Goal: Task Accomplishment & Management: Manage account settings

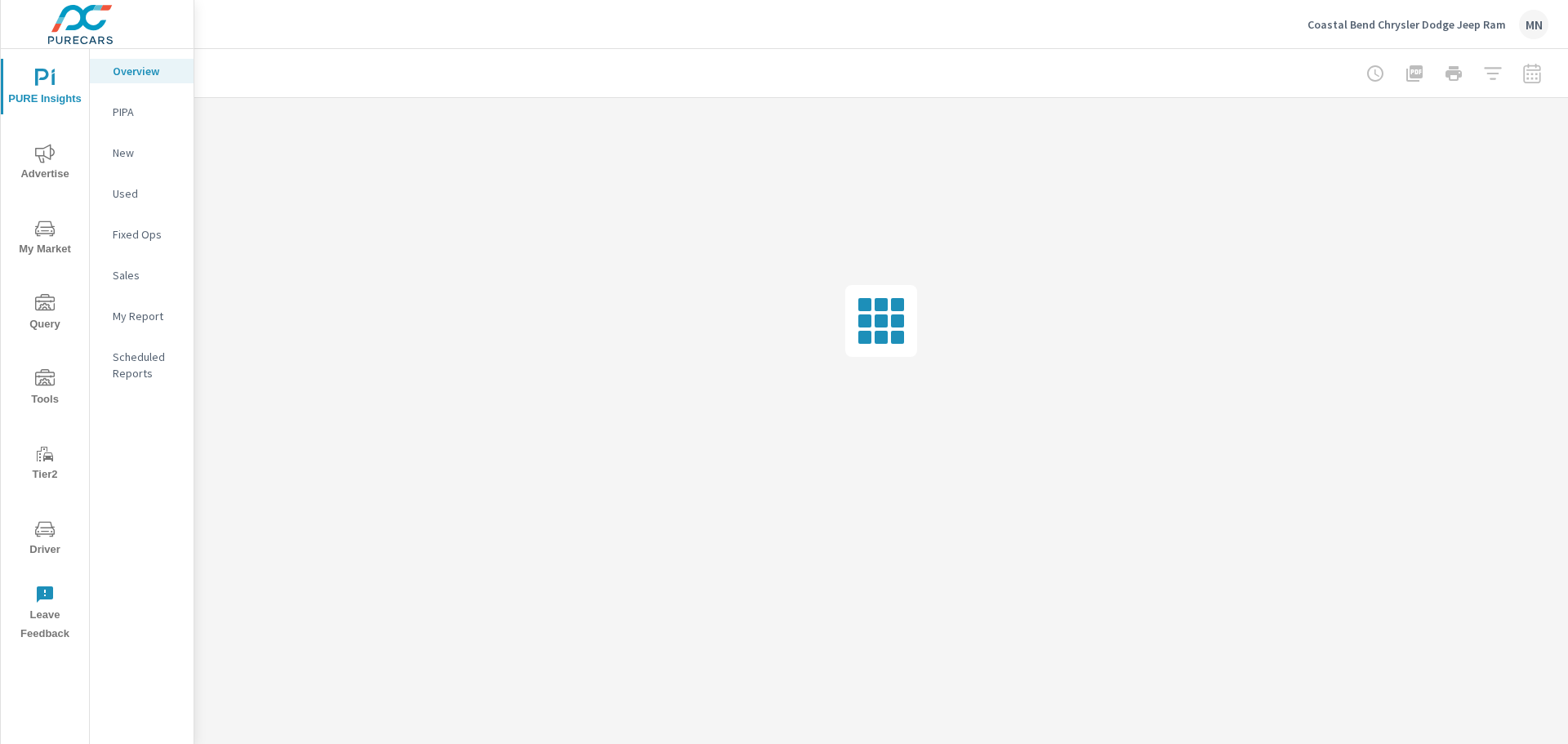
click at [56, 160] on span "Advertise" at bounding box center [45, 164] width 78 height 40
click at [158, 349] on p "PureCars TV" at bounding box center [146, 357] width 68 height 16
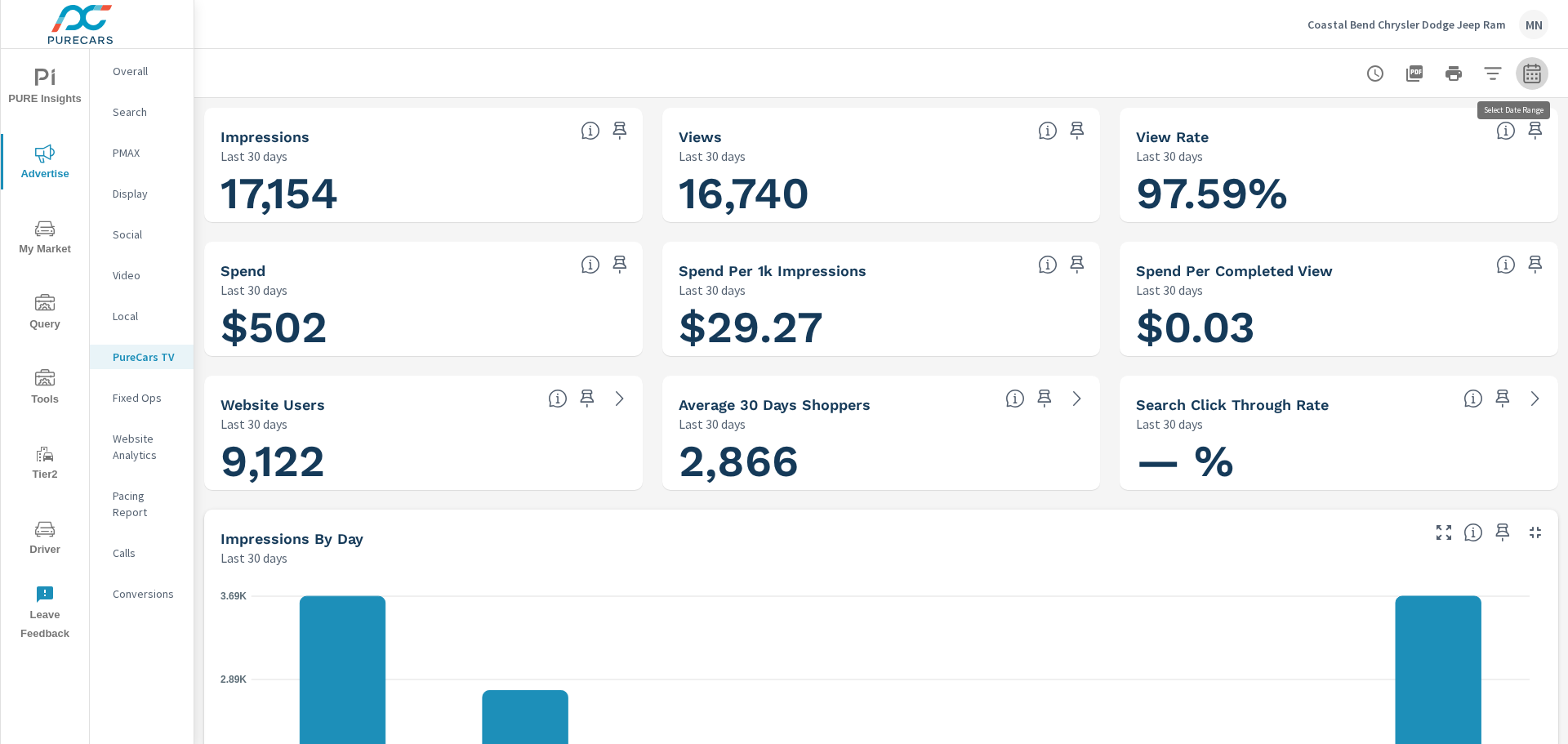
click at [1526, 78] on icon "button" at bounding box center [1532, 74] width 20 height 20
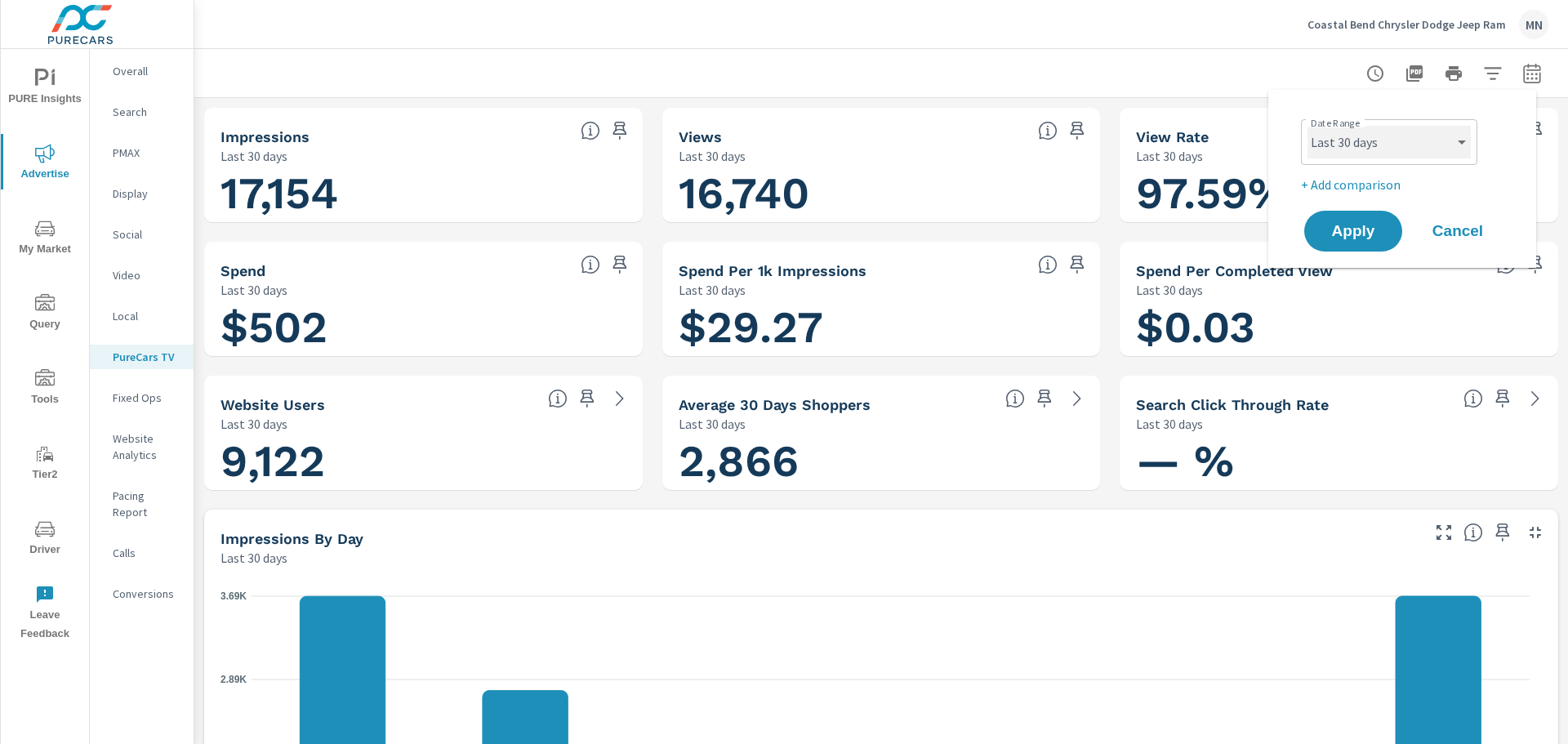
click at [1391, 155] on select "Custom Yesterday Last week Last 7 days Last 14 days Last 30 days Last 45 days L…" at bounding box center [1389, 142] width 164 height 33
click at [1307, 126] on select "Custom Yesterday Last week Last 7 days Last 14 days Last 30 days Last 45 days L…" at bounding box center [1389, 142] width 164 height 33
select select "custom"
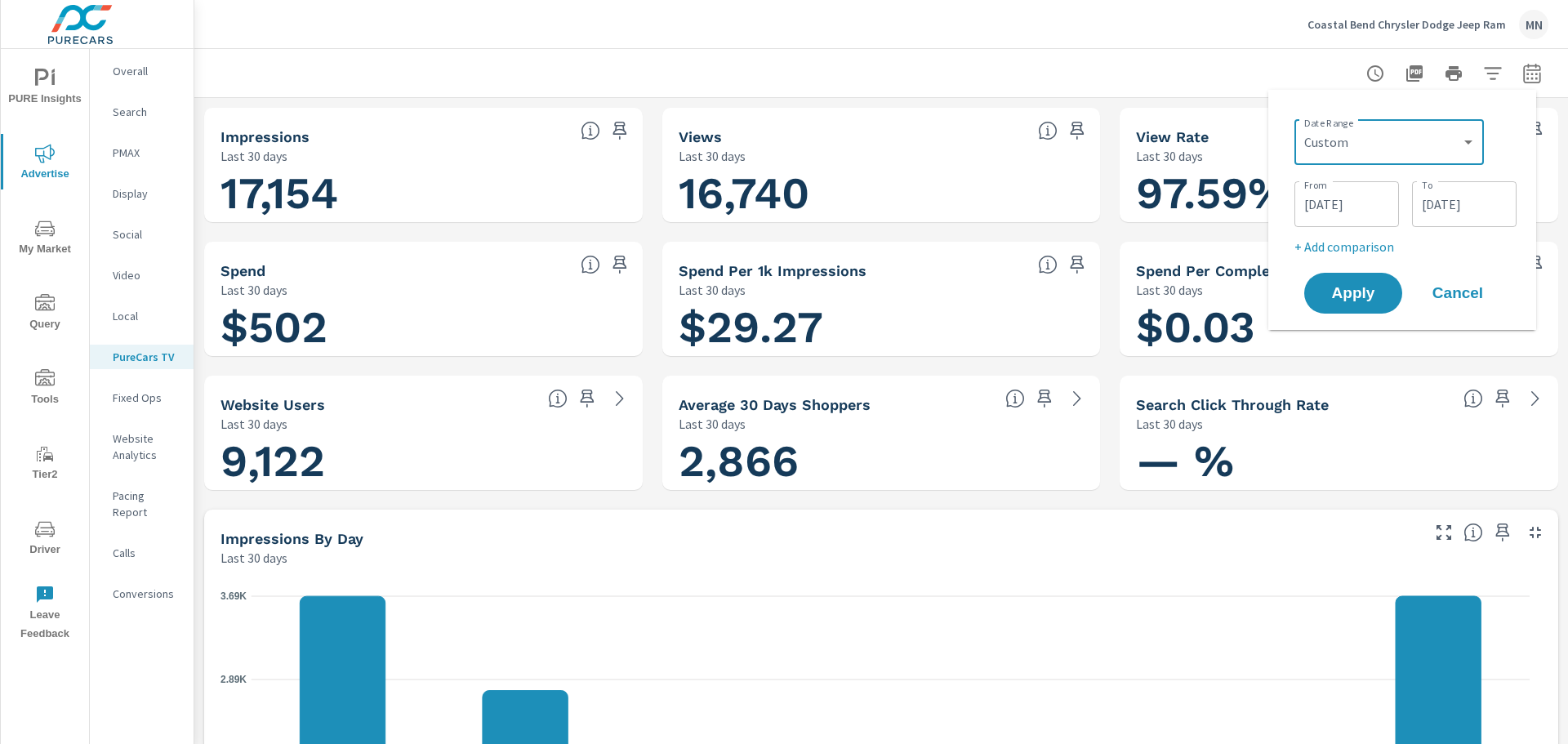
click at [1322, 201] on input "08/23/2025" at bounding box center [1346, 204] width 92 height 33
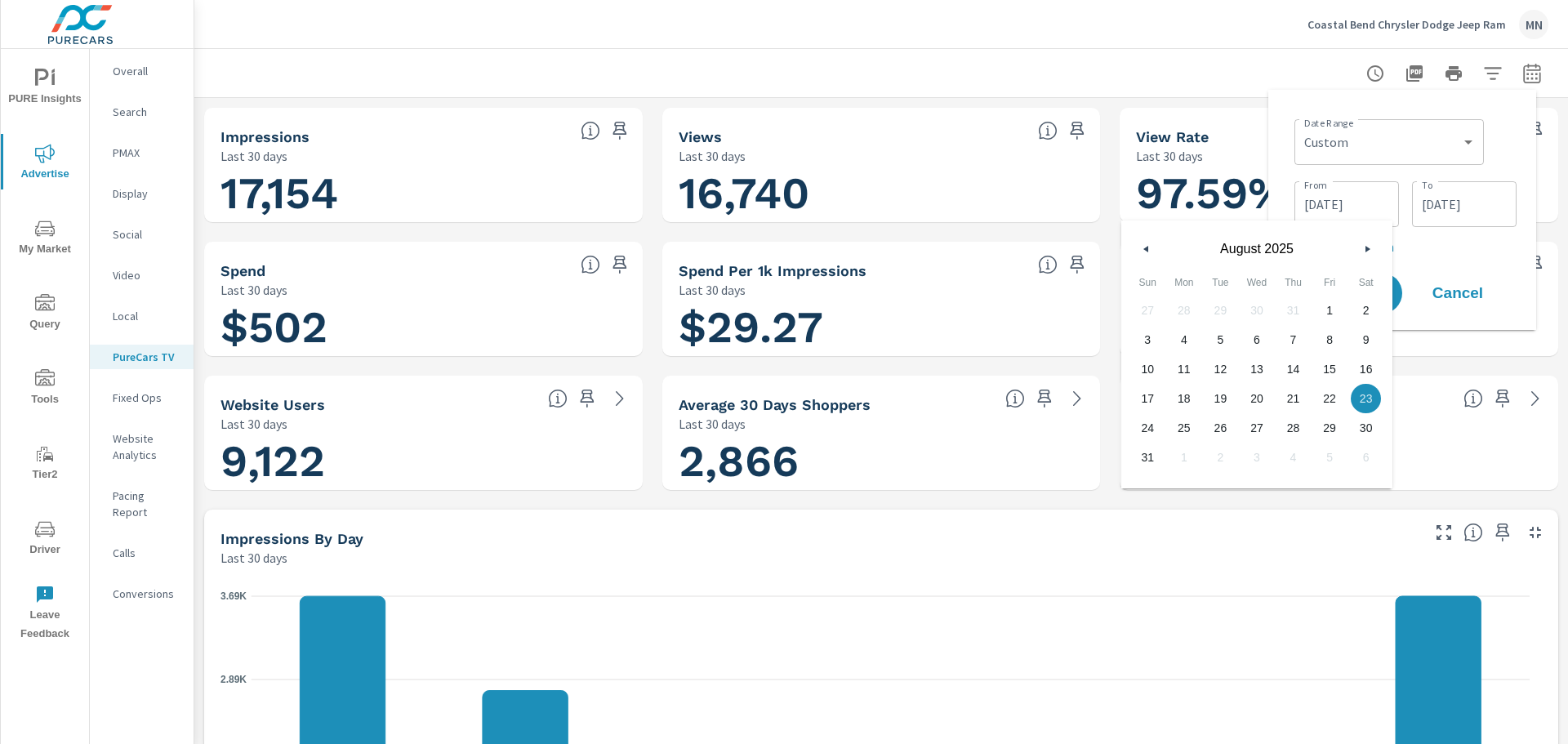
click at [1144, 248] on icon "button" at bounding box center [1145, 249] width 8 height 7
click at [1229, 314] on span "1" at bounding box center [1220, 311] width 37 height 21
type input "07/01/2025"
click at [1433, 209] on input "09/21/2025" at bounding box center [1464, 204] width 92 height 33
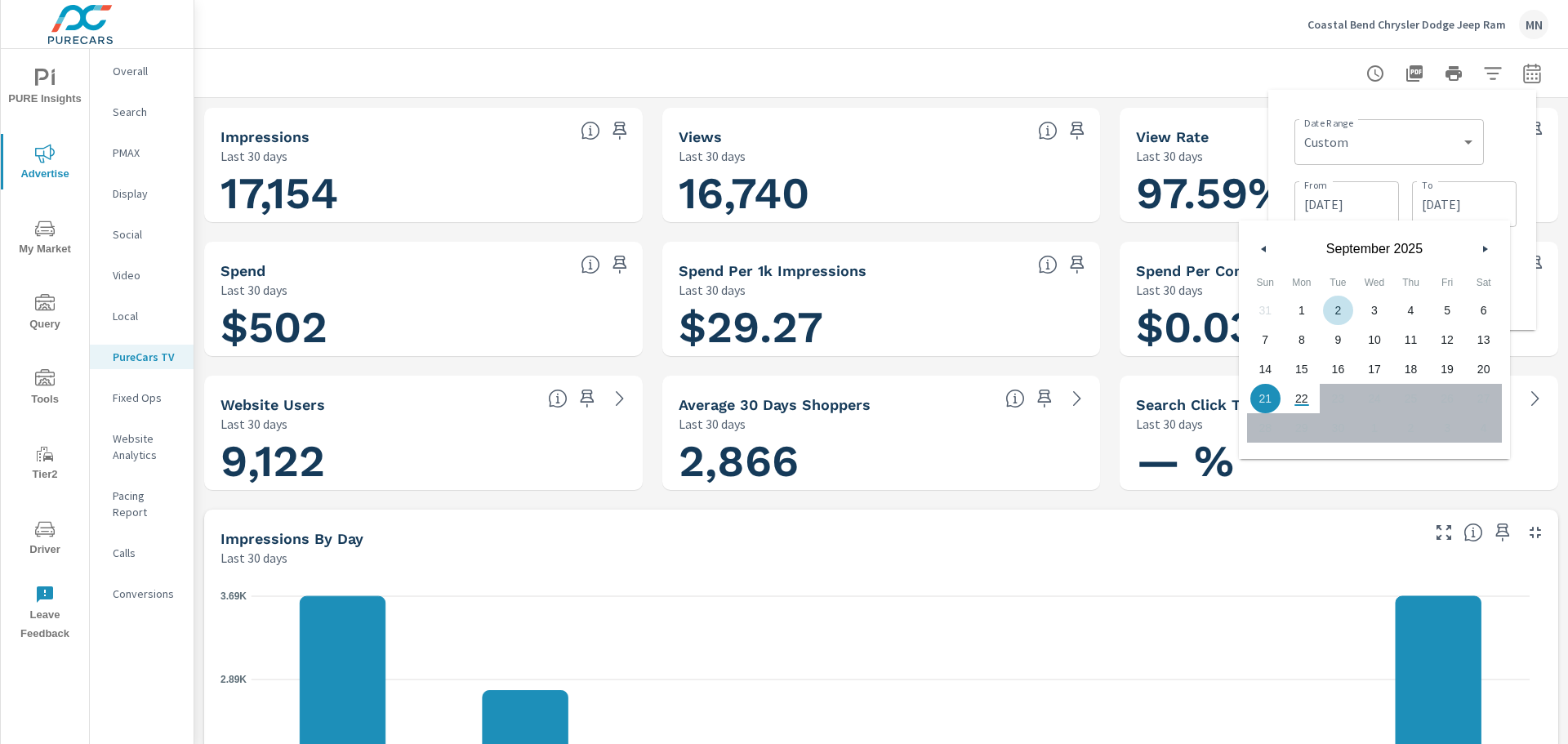
click at [1270, 253] on button "button" at bounding box center [1264, 249] width 20 height 20
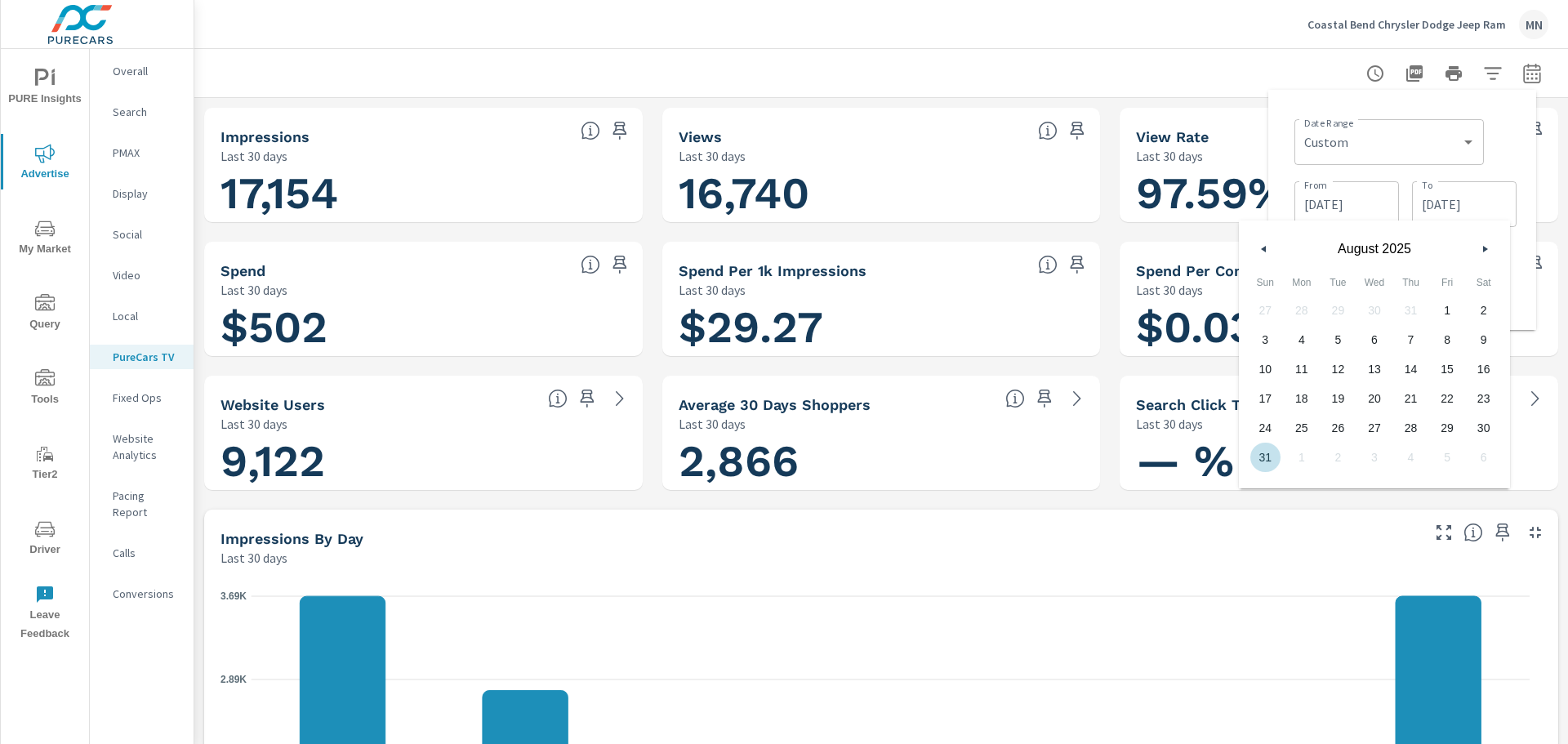
click at [1264, 464] on span "31" at bounding box center [1265, 457] width 37 height 21
type input "08/31/2025"
click at [1284, 128] on div "Date Range Custom Yesterday Last week Last 7 days Last 14 days Last 30 days Las…" at bounding box center [1402, 210] width 242 height 214
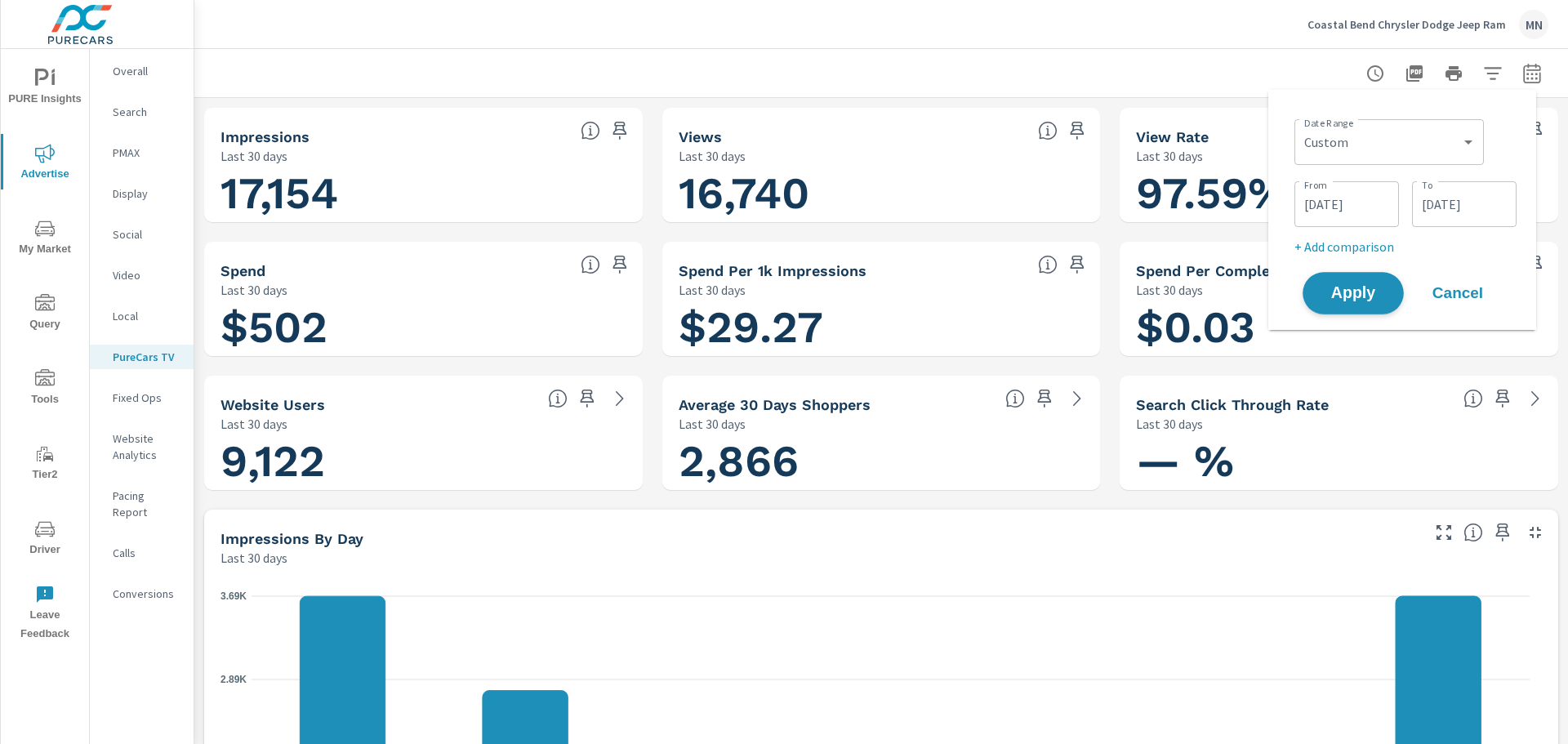
click at [1346, 292] on span "Apply" at bounding box center [1353, 294] width 67 height 16
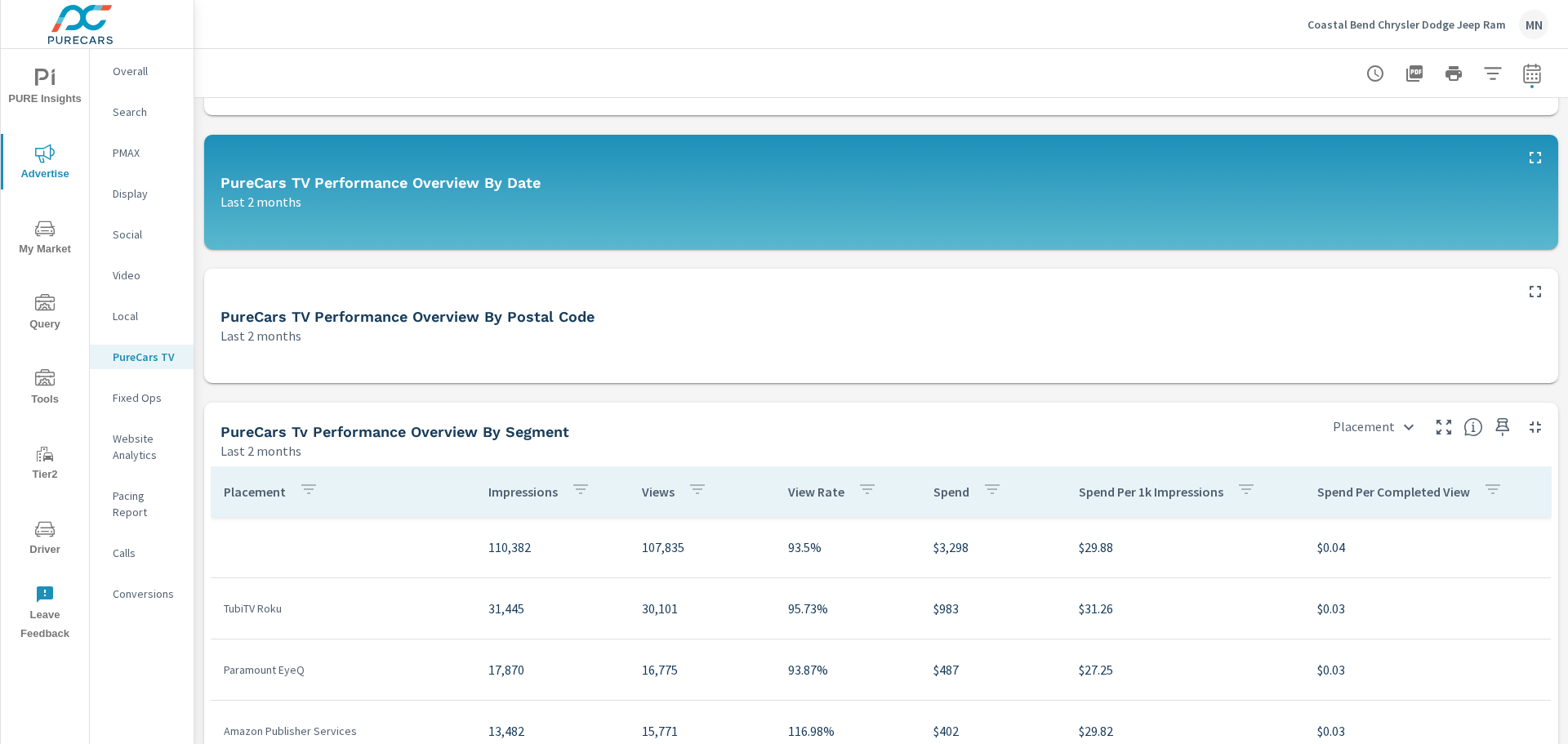
scroll to position [571, 0]
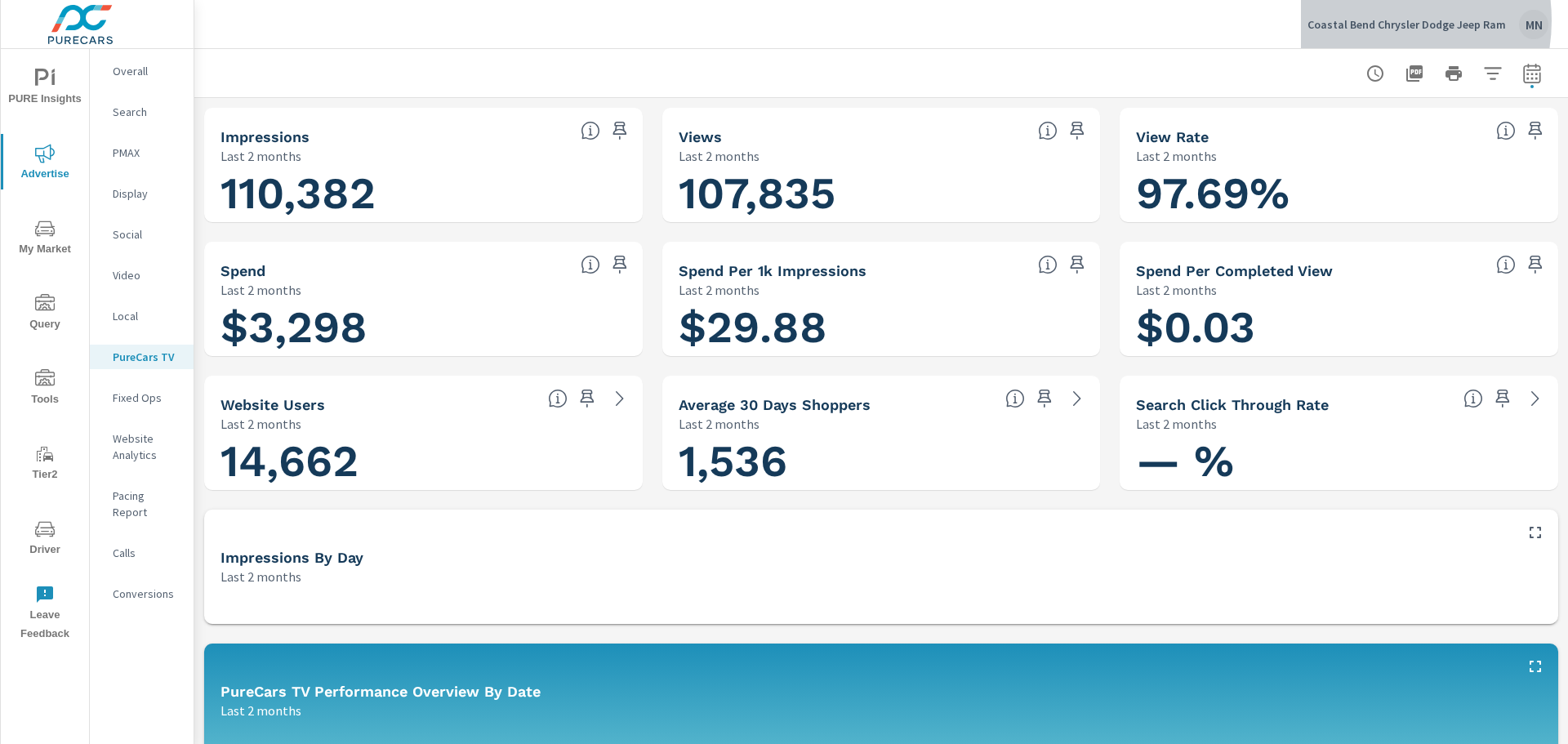
click at [1374, 20] on p "Coastal Bend Chrysler Dodge Jeep Ram" at bounding box center [1406, 25] width 199 height 15
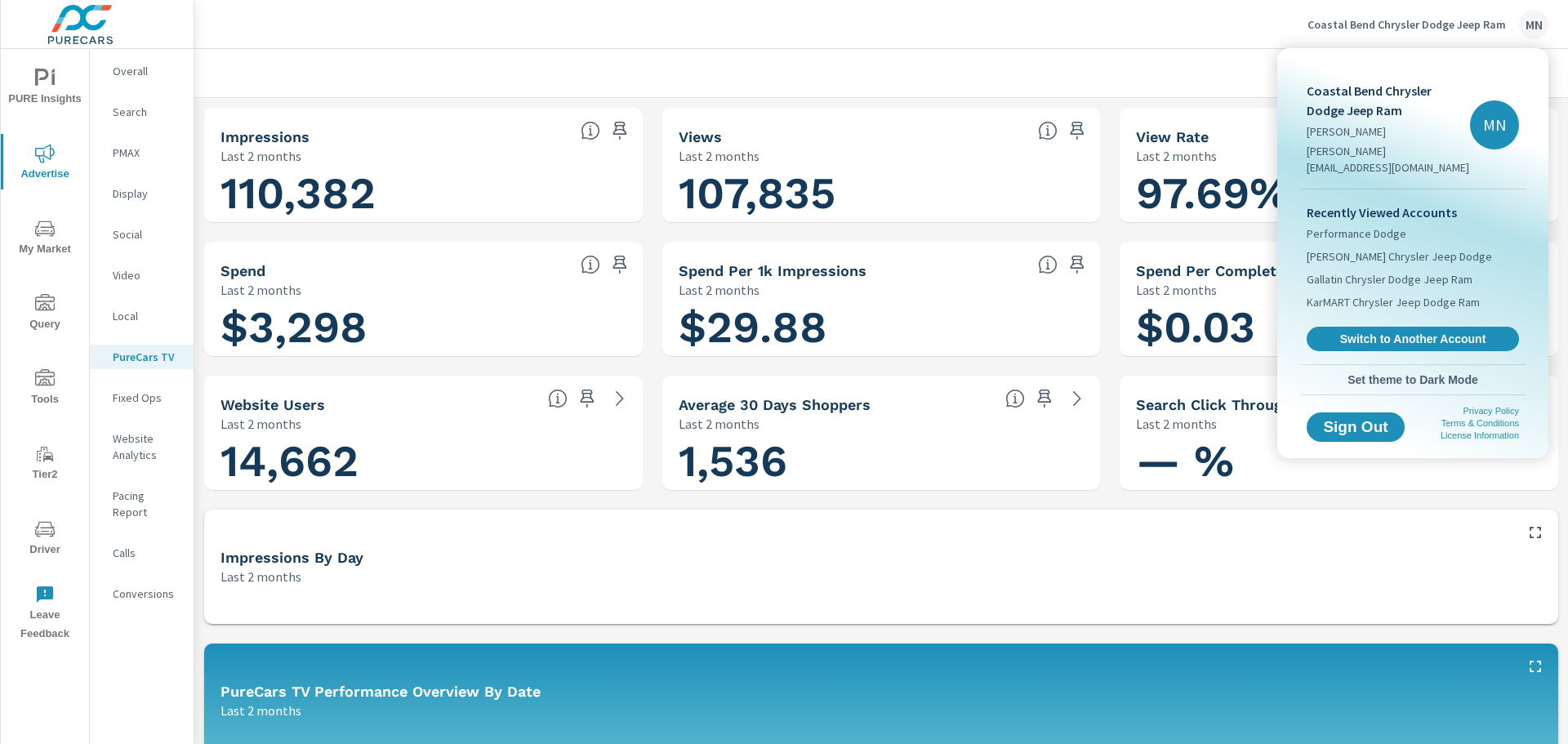
click at [1373, 332] on span "Switch to Another Account" at bounding box center [1413, 339] width 195 height 15
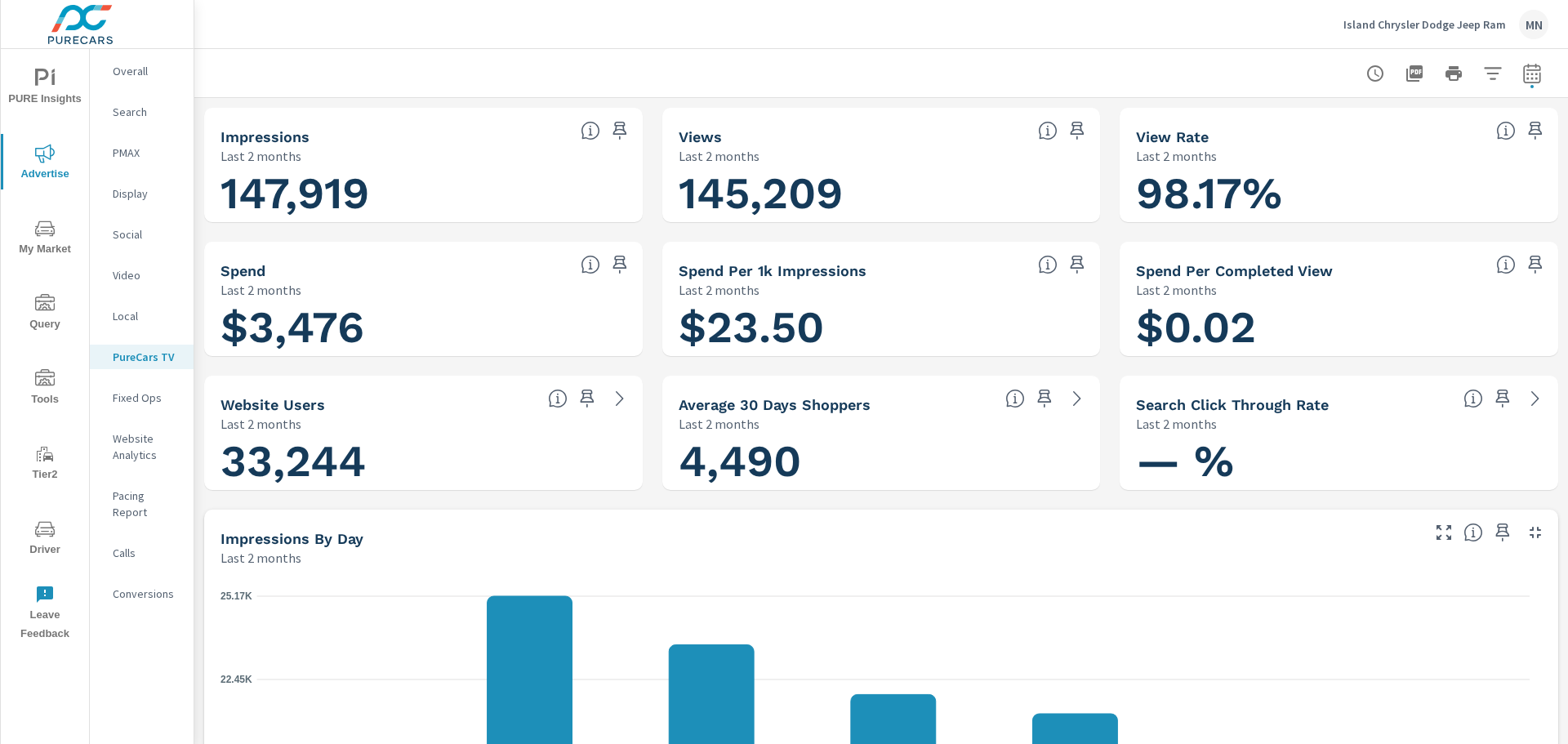
click at [1444, 28] on p "Island Chrysler Dodge Jeep Ram" at bounding box center [1424, 25] width 163 height 15
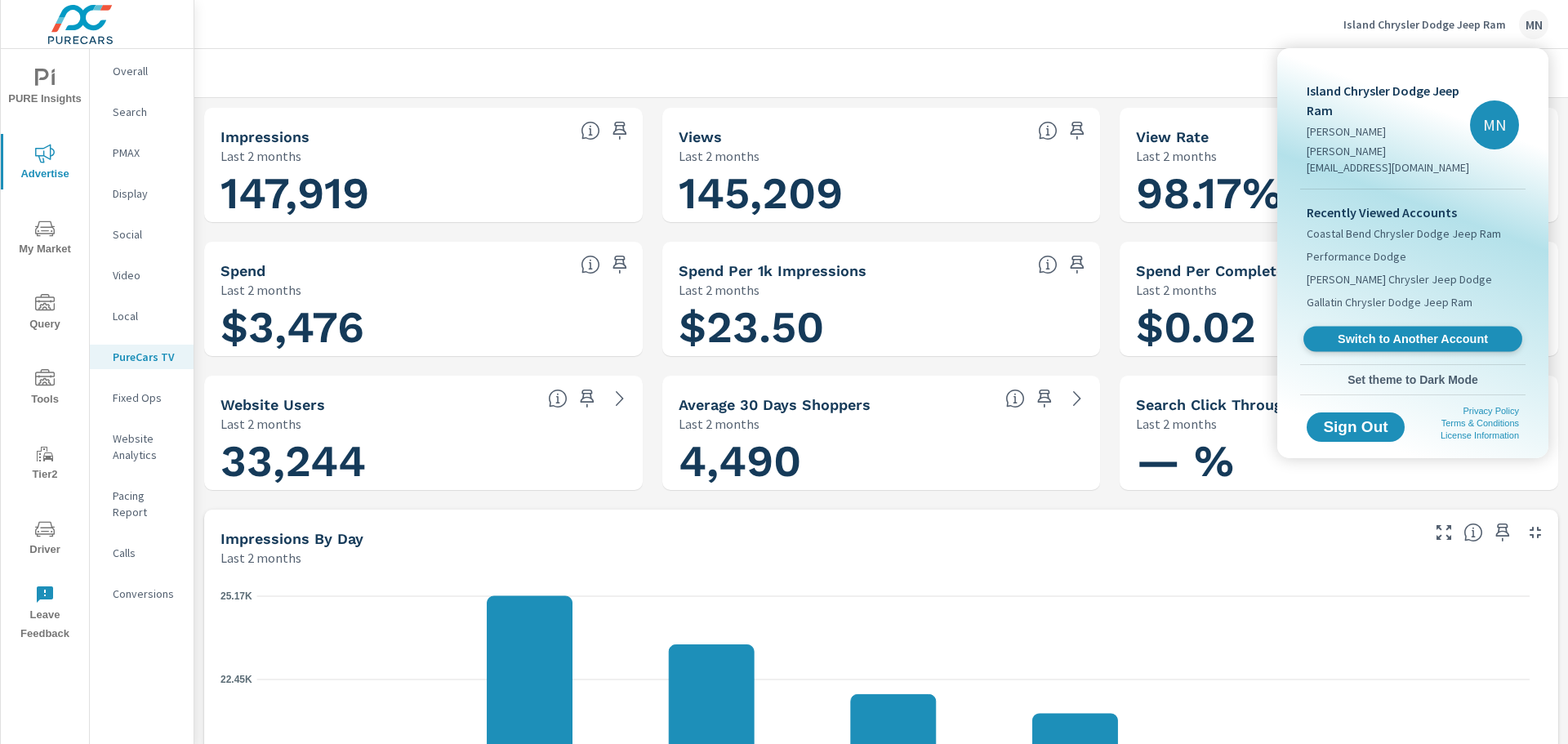
click at [1425, 332] on span "Switch to Another Account" at bounding box center [1412, 339] width 200 height 16
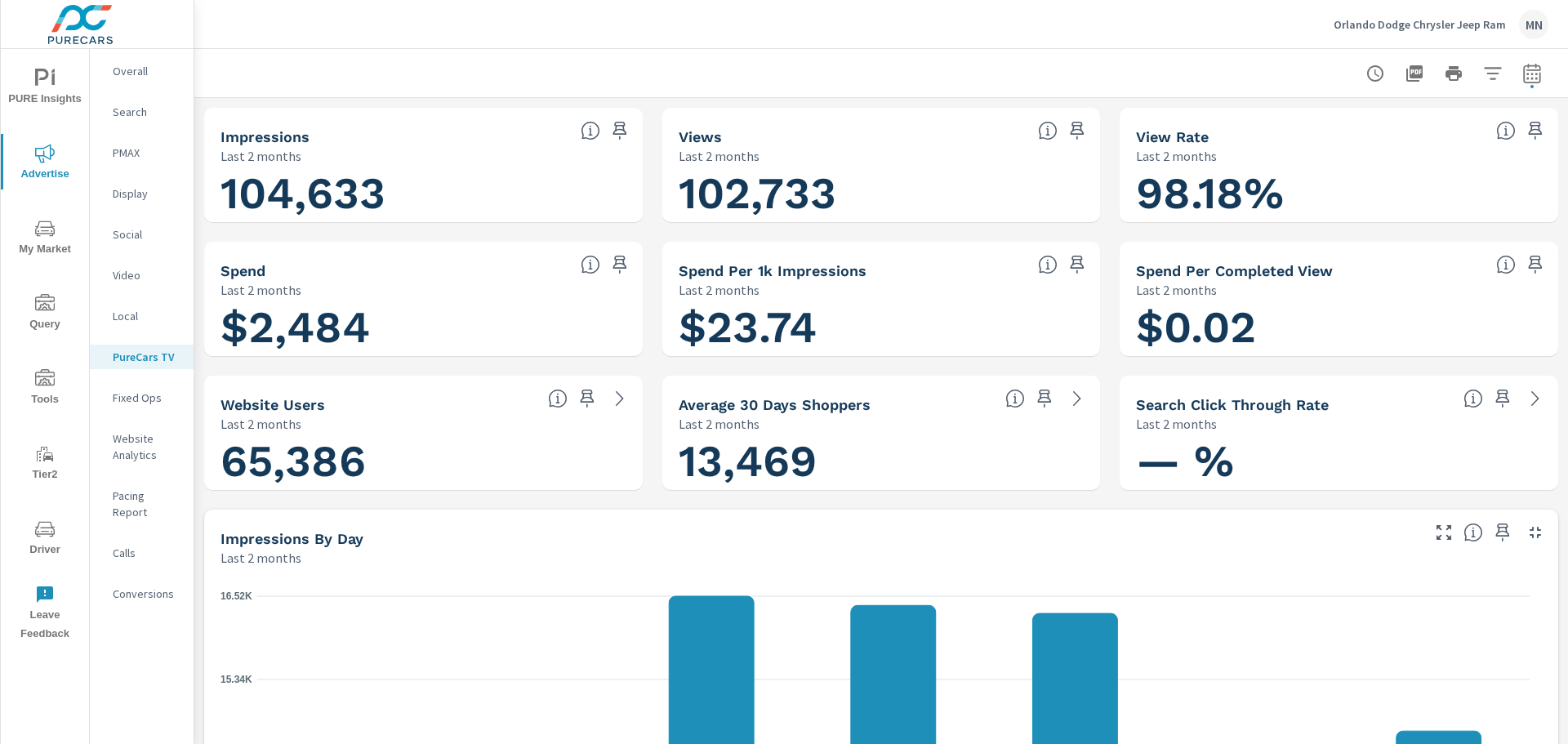
click at [1431, 17] on p "Orlando Dodge Chrysler Jeep Ram" at bounding box center [1419, 25] width 172 height 15
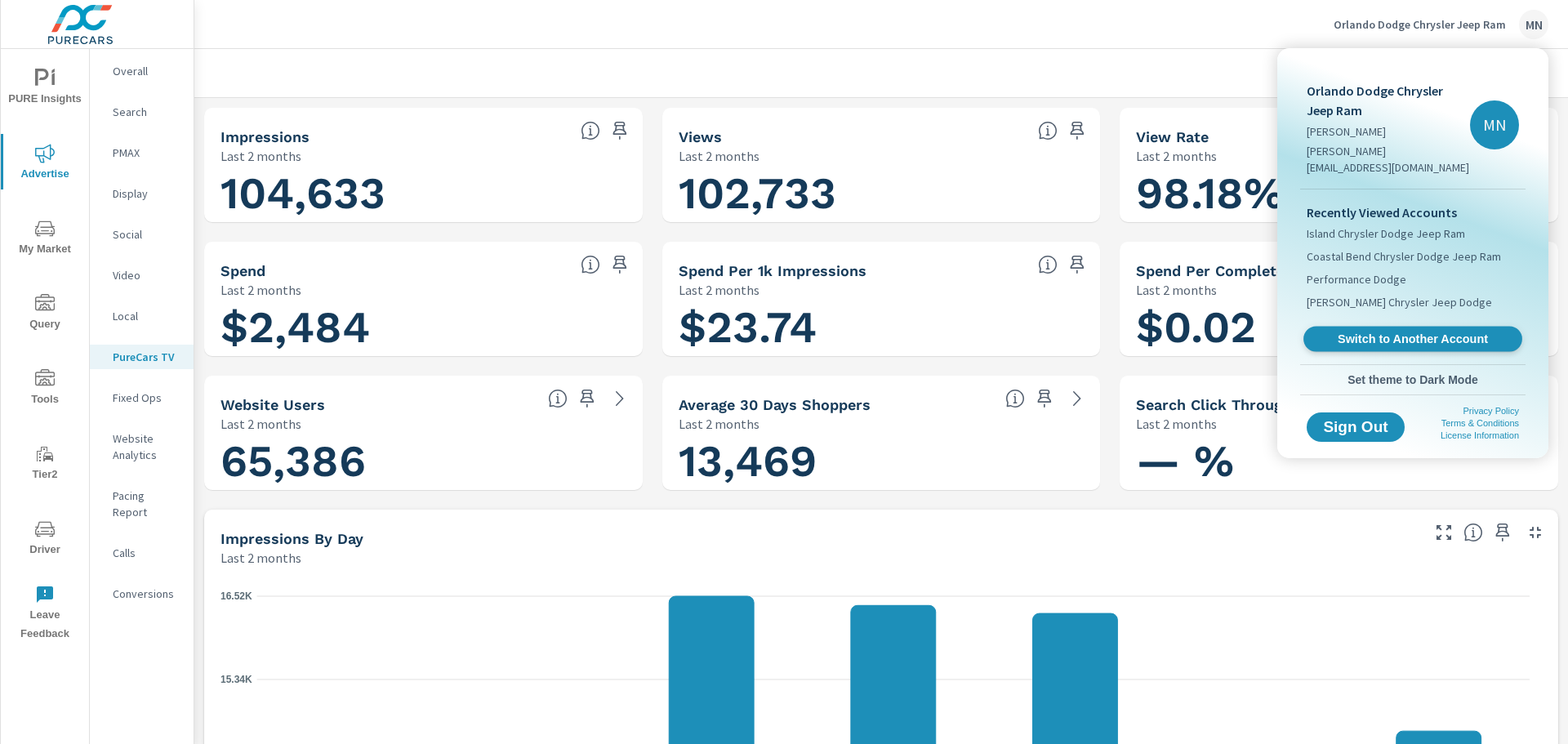
click at [1385, 332] on span "Switch to Another Account" at bounding box center [1412, 339] width 200 height 16
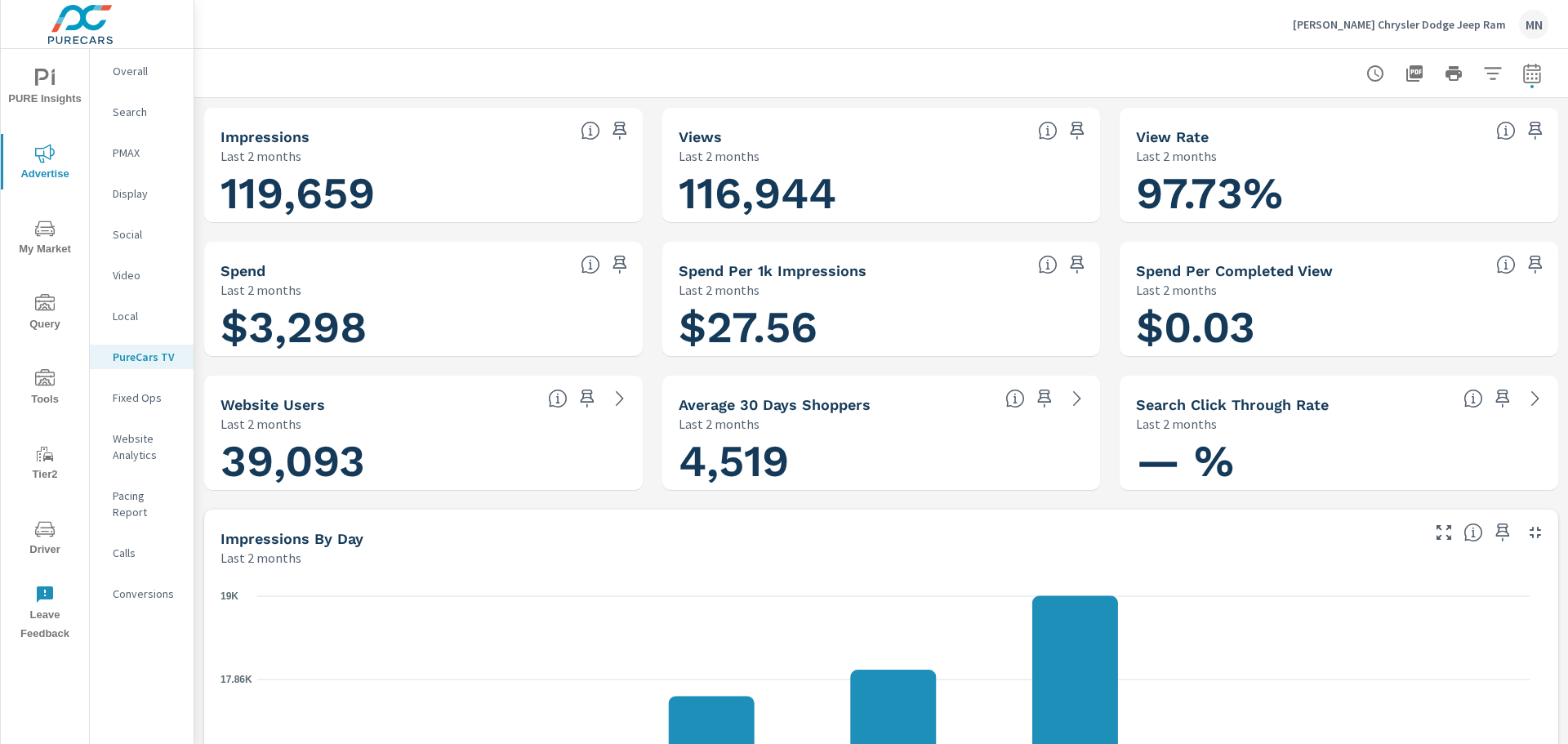
click at [1428, 31] on p "Reed Chrysler Dodge Jeep Ram" at bounding box center [1399, 25] width 213 height 15
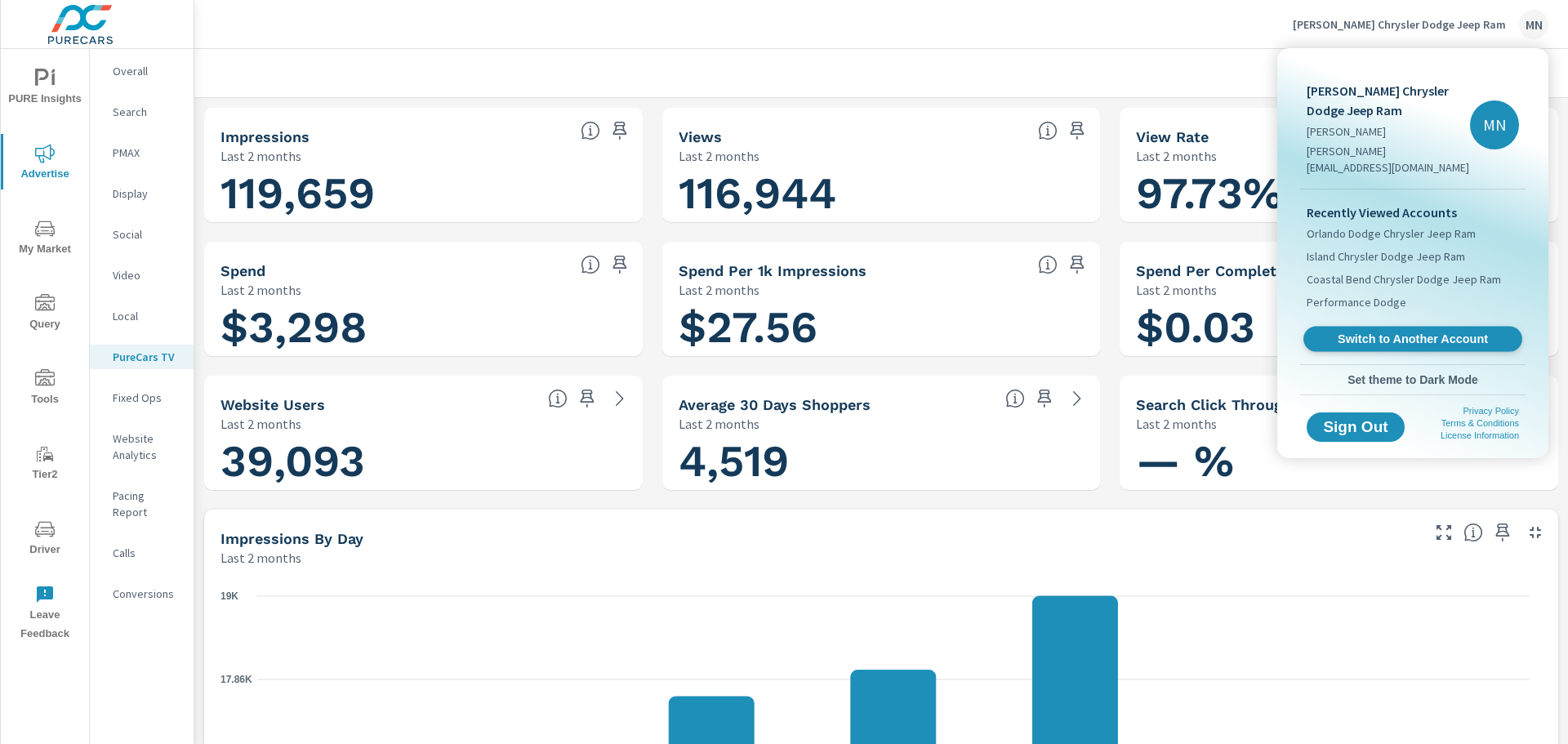
click at [1382, 332] on span "Switch to Another Account" at bounding box center [1412, 339] width 200 height 16
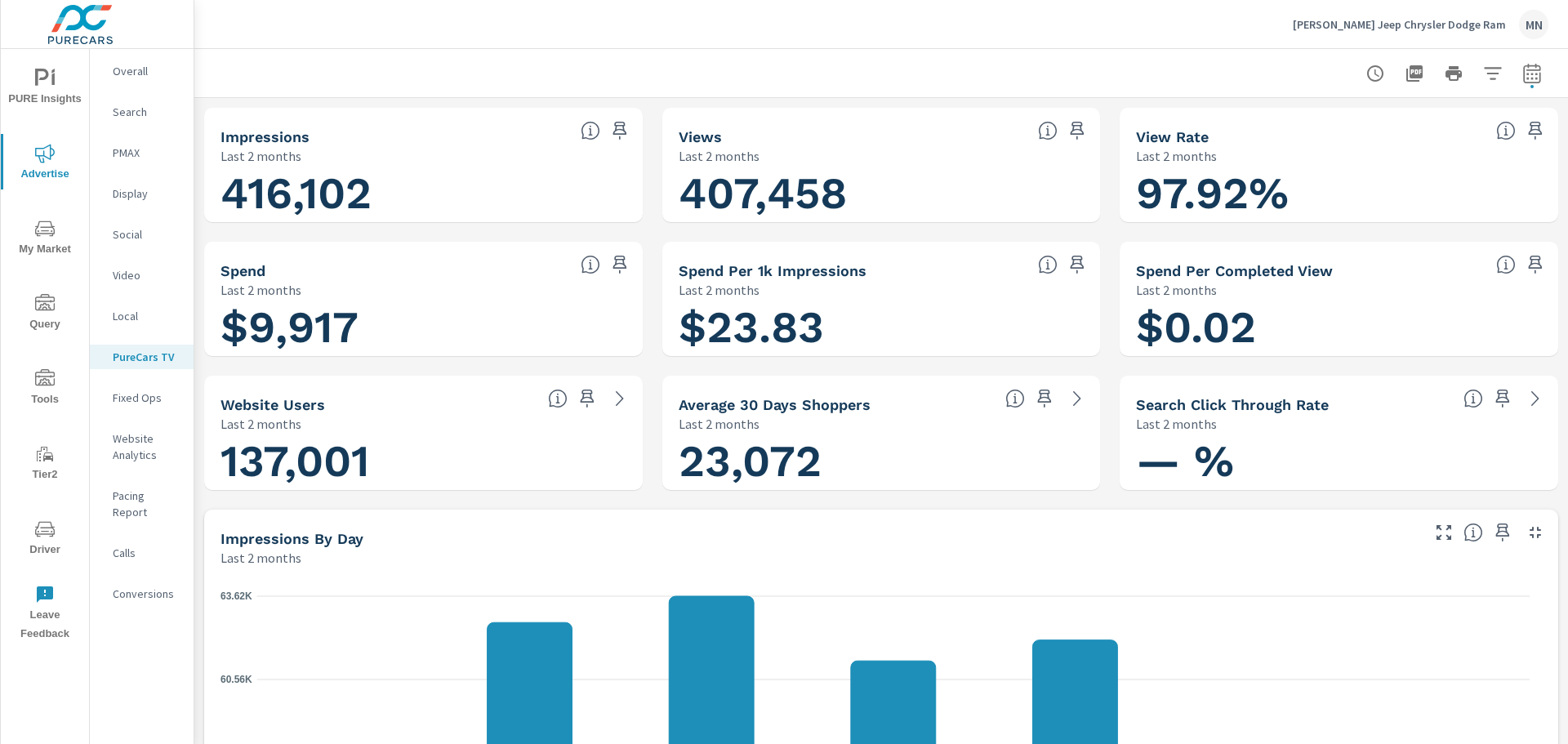
click at [1389, 21] on p "Reed Jeep Chrysler Dodge Ram" at bounding box center [1399, 25] width 213 height 15
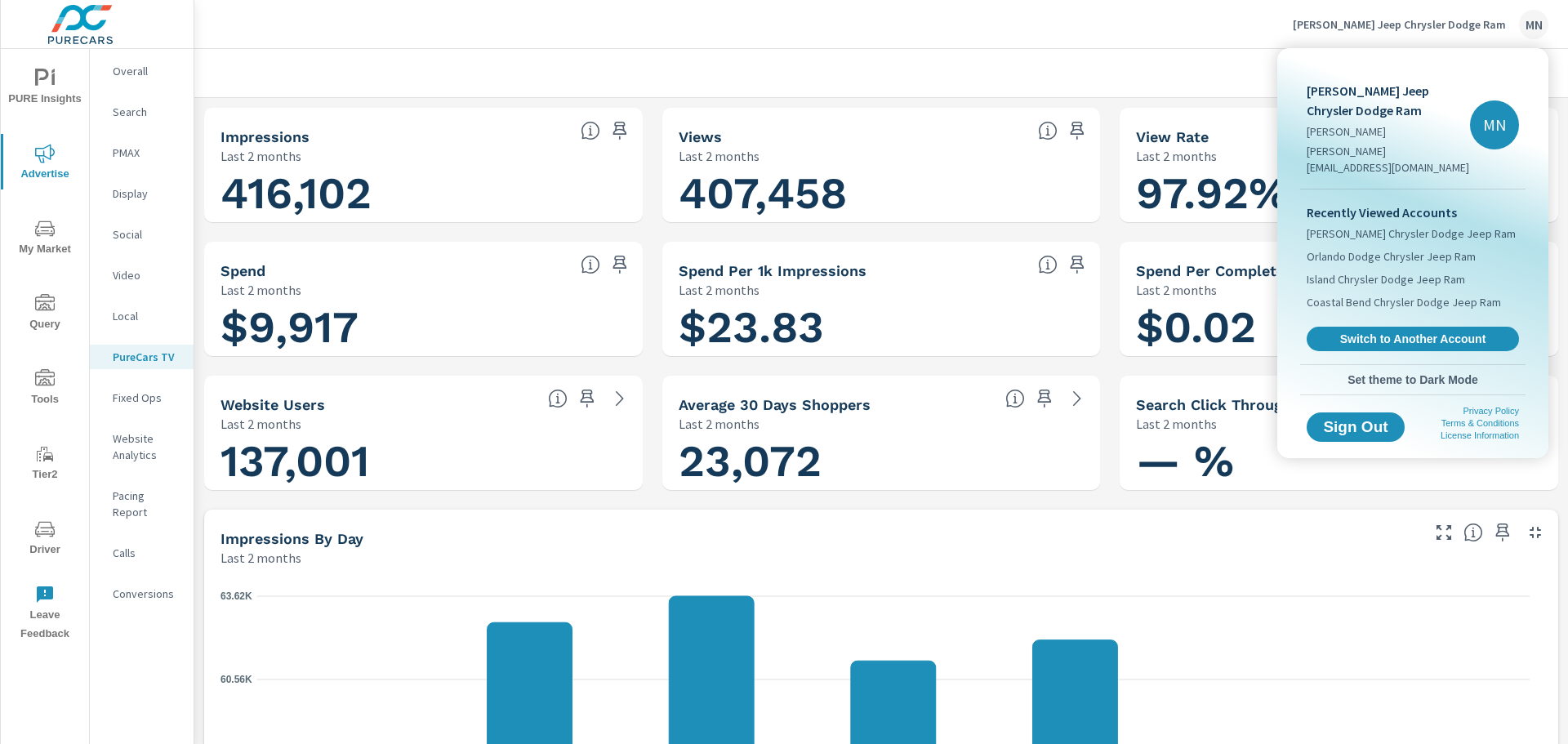
click at [1360, 336] on div "Recently Viewed Accounts Reed Chrysler Dodge Jeep Ram Orlando Dodge Chrysler Je…" at bounding box center [1413, 277] width 226 height 175
click at [1366, 332] on span "Switch to Another Account" at bounding box center [1412, 339] width 200 height 16
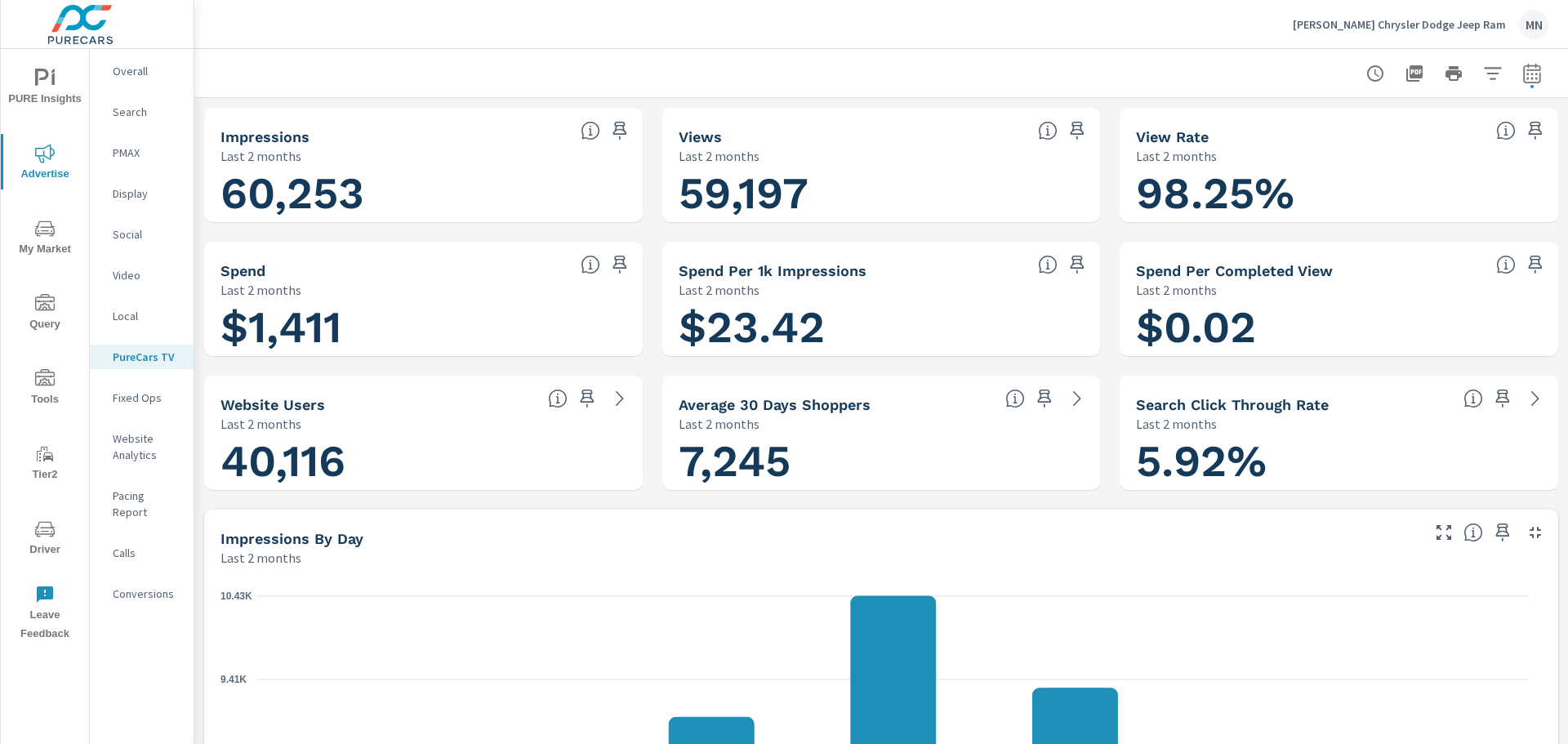
click at [1424, 17] on p "Cronic Chrysler Dodge Jeep Ram" at bounding box center [1399, 25] width 213 height 15
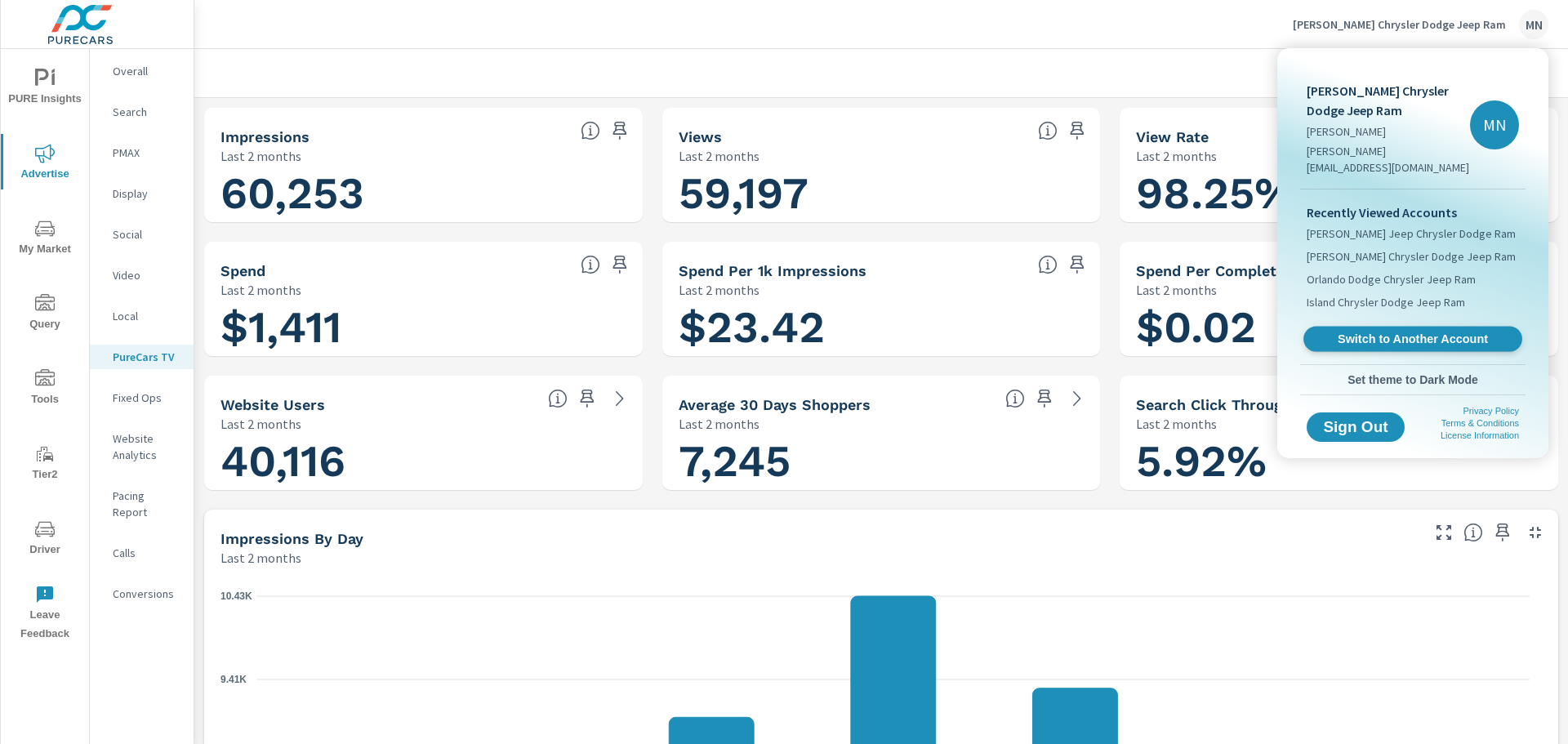
click at [1378, 332] on span "Switch to Another Account" at bounding box center [1412, 339] width 200 height 16
